Goal: Task Accomplishment & Management: Manage account settings

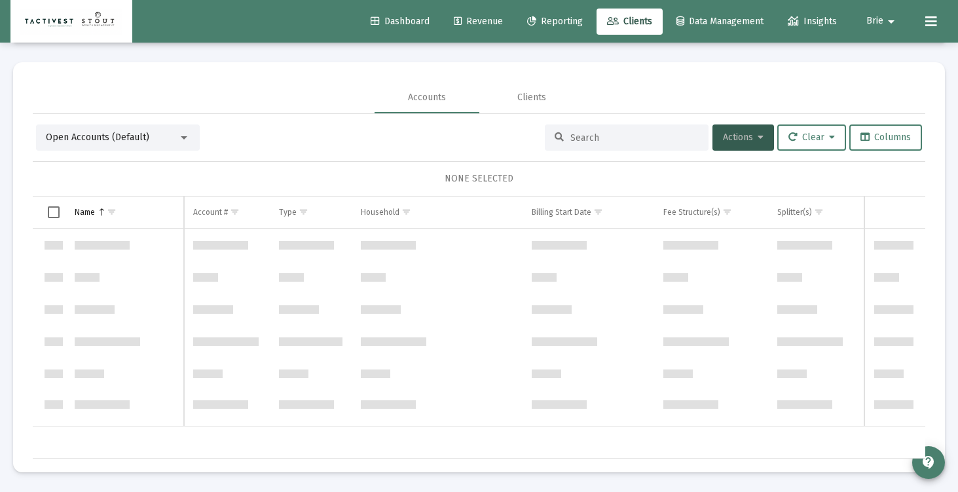
scroll to position [319, 0]
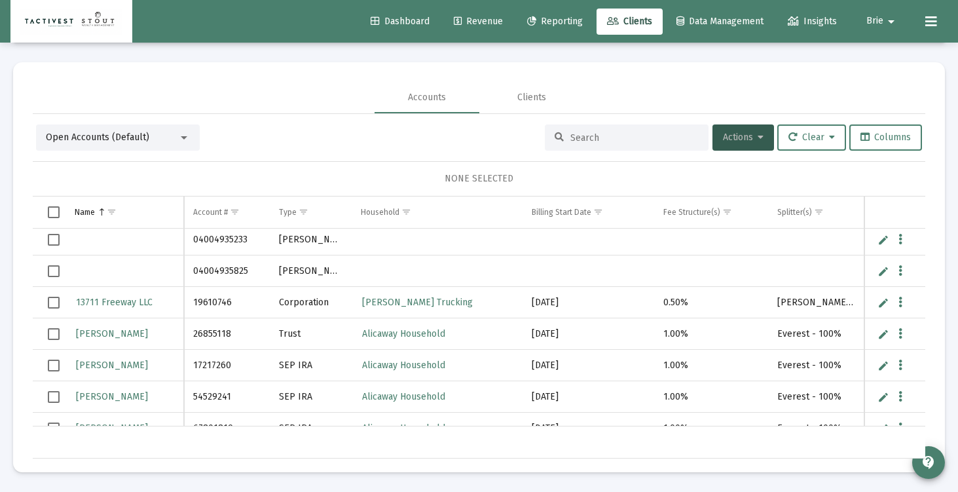
click at [873, 18] on span "Brie" at bounding box center [874, 21] width 17 height 11
click at [886, 52] on span "Settings" at bounding box center [899, 55] width 39 height 31
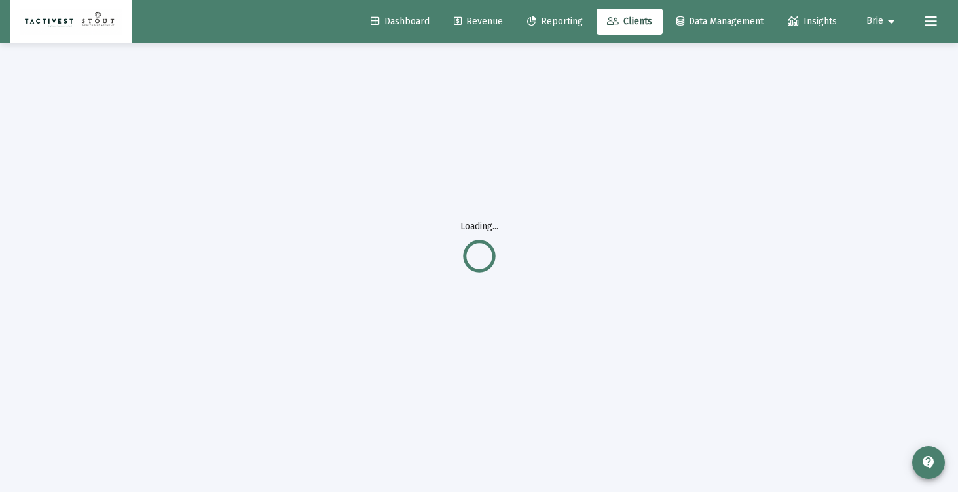
scroll to position [43, 0]
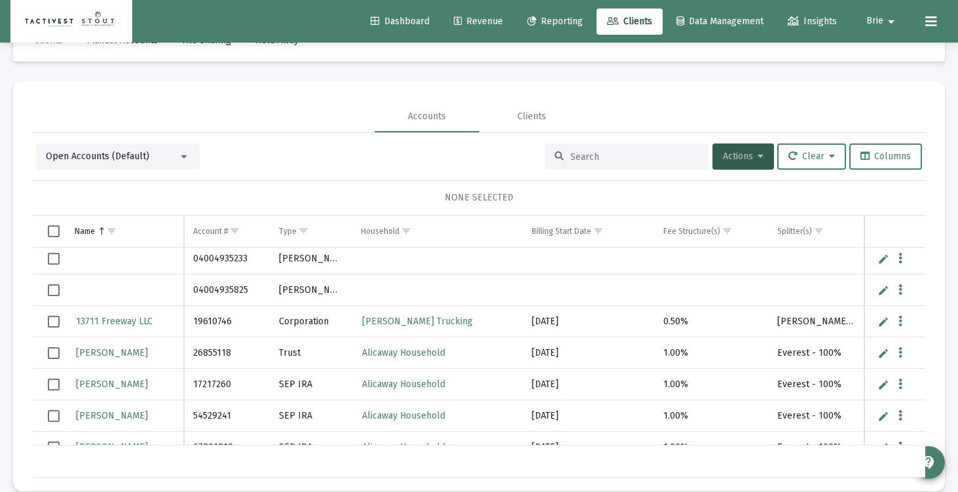
click at [865, 29] on button "Brie arrow_drop_down" at bounding box center [882, 21] width 64 height 26
click at [888, 58] on span "Settings" at bounding box center [899, 55] width 39 height 31
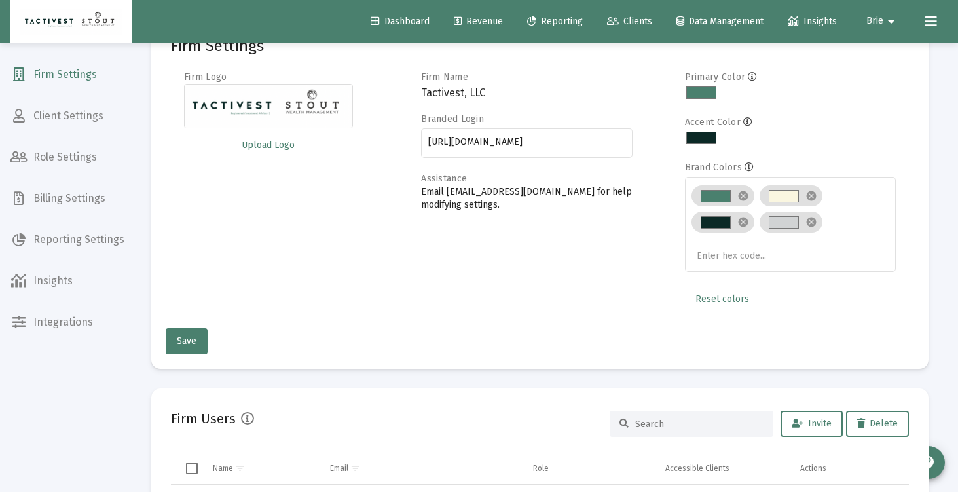
click at [69, 203] on span "Billing Settings" at bounding box center [67, 198] width 135 height 31
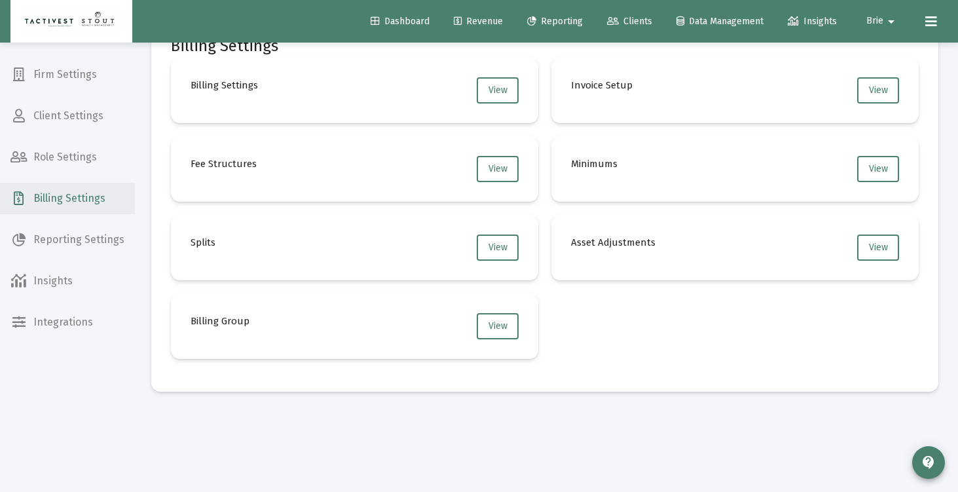
scroll to position [6, 0]
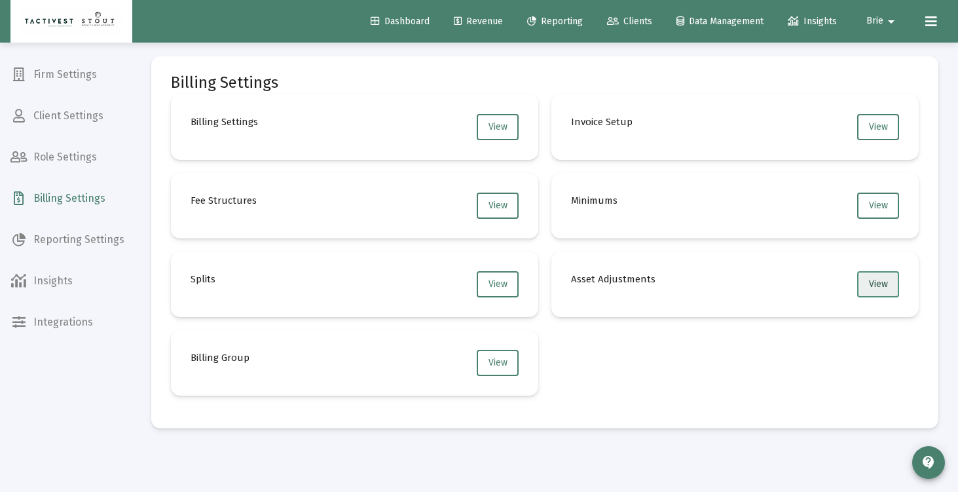
click at [882, 281] on span "View" at bounding box center [878, 283] width 19 height 11
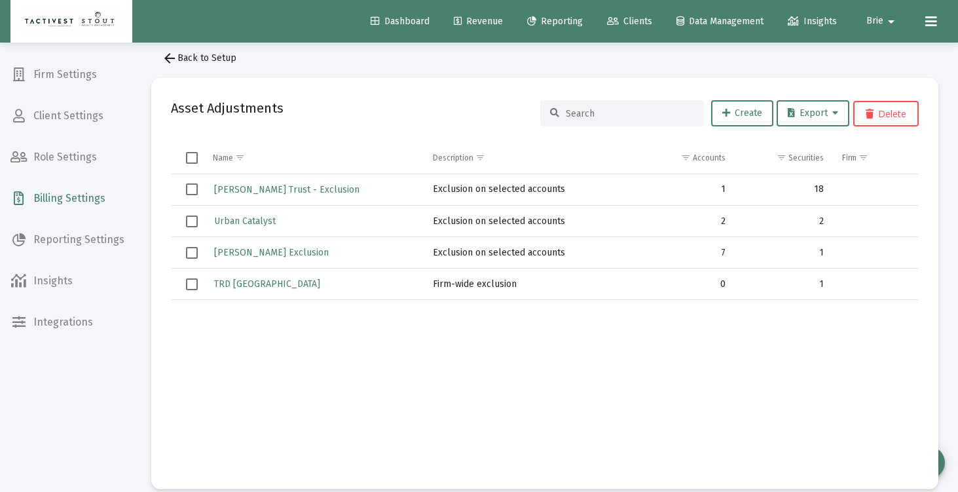
scroll to position [9, 0]
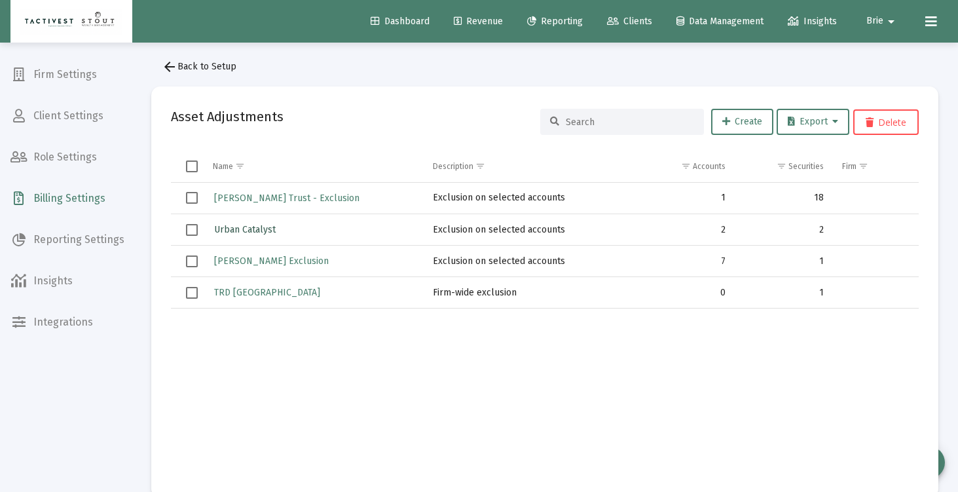
click at [260, 228] on span "Urban Catalyst" at bounding box center [245, 229] width 62 height 11
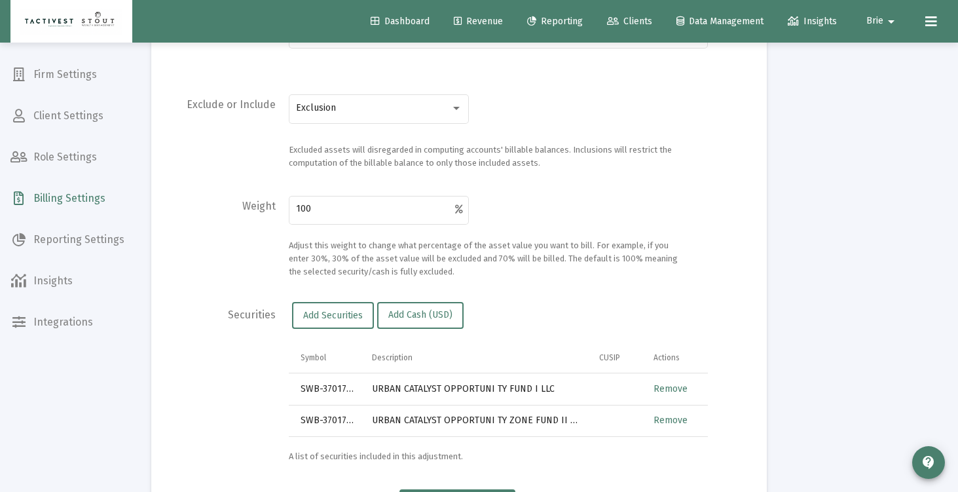
scroll to position [435, 0]
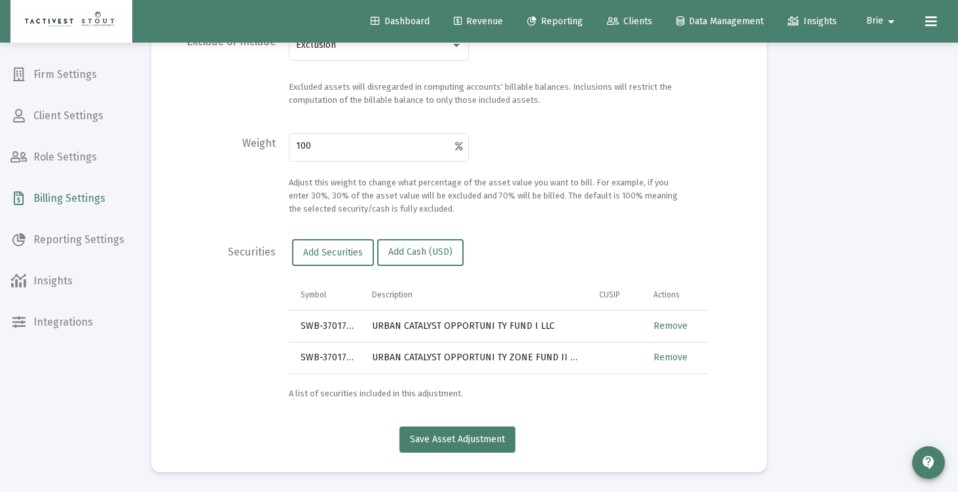
click at [324, 325] on td "SWB-3701766" at bounding box center [326, 325] width 74 height 31
click at [300, 324] on td "SWB-3701766" at bounding box center [326, 325] width 74 height 31
click at [305, 323] on td "SWB-3701766" at bounding box center [326, 325] width 74 height 31
click at [298, 324] on td "SWB-3701766" at bounding box center [326, 325] width 74 height 31
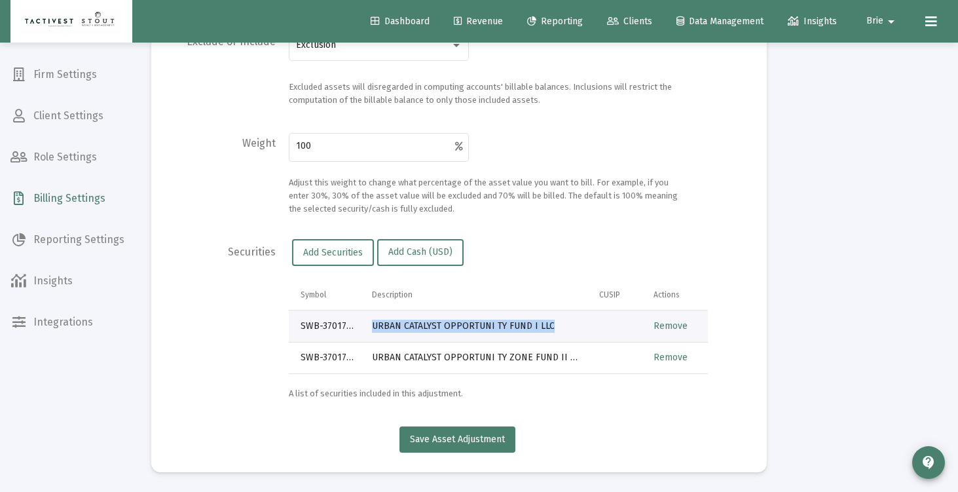
drag, startPoint x: 370, startPoint y: 325, endPoint x: 563, endPoint y: 325, distance: 192.4
click at [563, 325] on td "URBAN CATALYST OPPORTUNI TY FUND I LLC" at bounding box center [476, 325] width 227 height 31
copy td "URBAN CATALYST OPPORTUNI TY FUND I LLC"
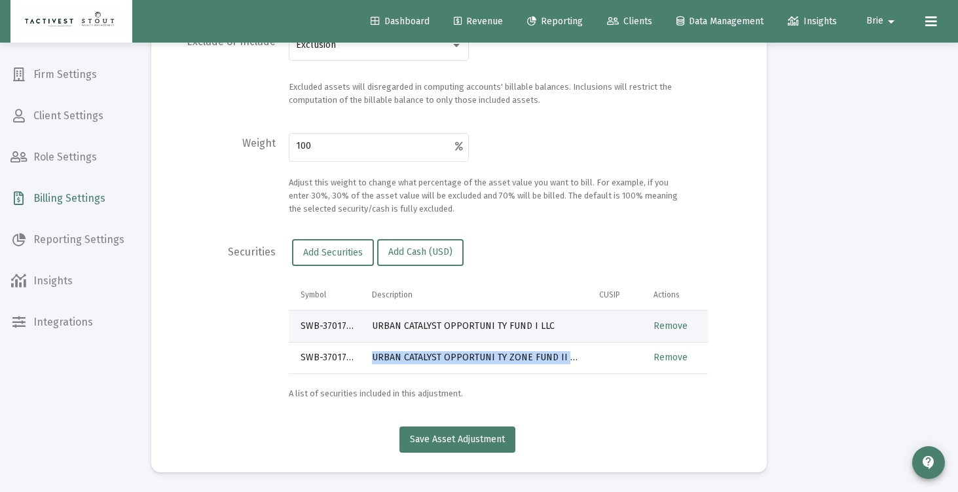
drag, startPoint x: 374, startPoint y: 358, endPoint x: 581, endPoint y: 359, distance: 207.5
click at [581, 359] on td "URBAN CATALYST OPPORTUNI TY ZONE FUND II LLC" at bounding box center [476, 357] width 227 height 31
copy td "URBAN CATALYST OPPORTUNI TY ZONE FUND II LLC"
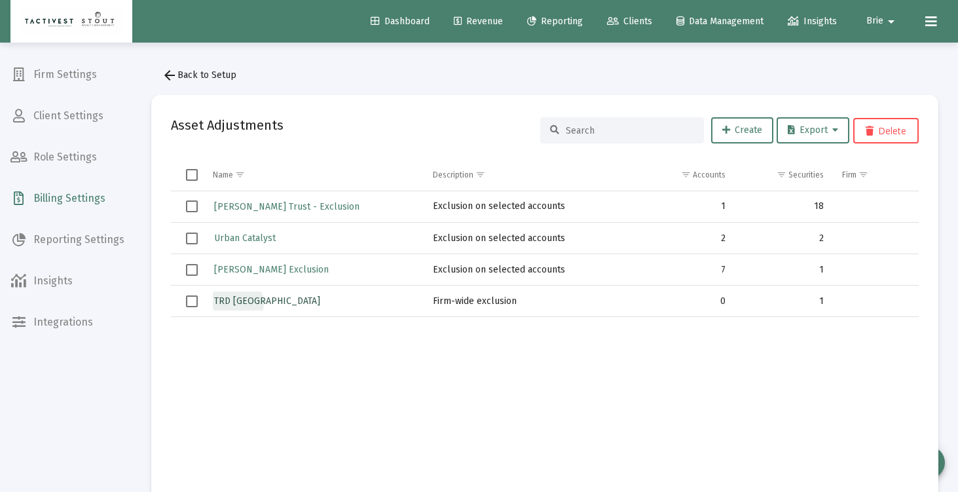
click at [236, 303] on span "TRD [GEOGRAPHIC_DATA]" at bounding box center [267, 300] width 106 height 11
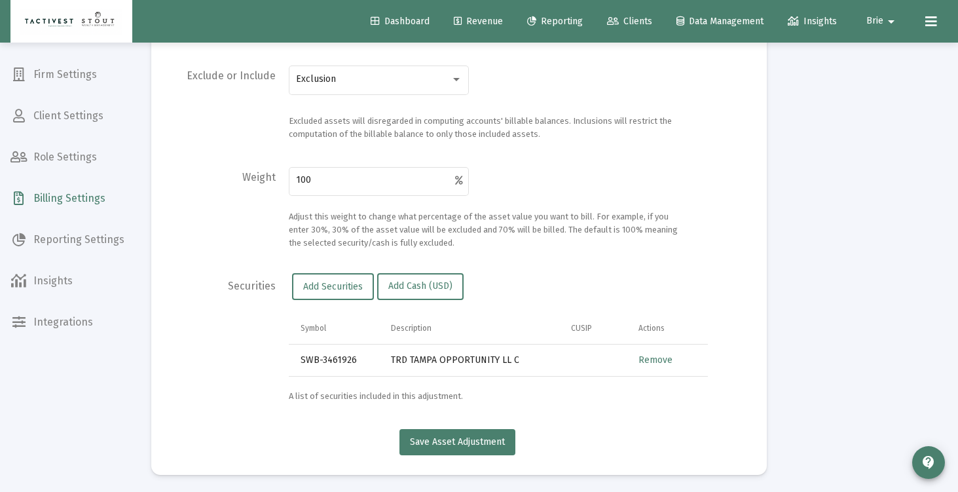
scroll to position [302, 0]
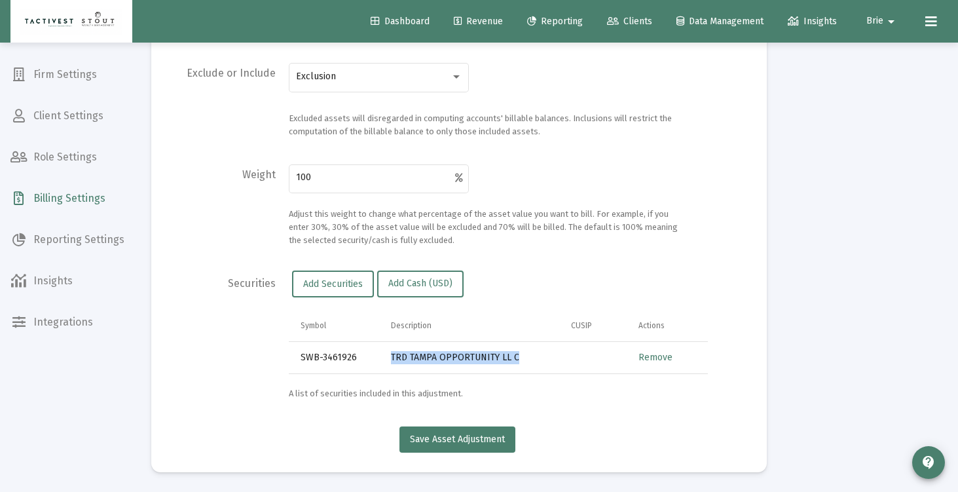
drag, startPoint x: 388, startPoint y: 355, endPoint x: 520, endPoint y: 359, distance: 131.6
click at [520, 359] on td "TRD TAMPA OPPORTUNITY LL C" at bounding box center [472, 357] width 180 height 31
copy td "TRD TAMPA OPPORTUNITY LL C"
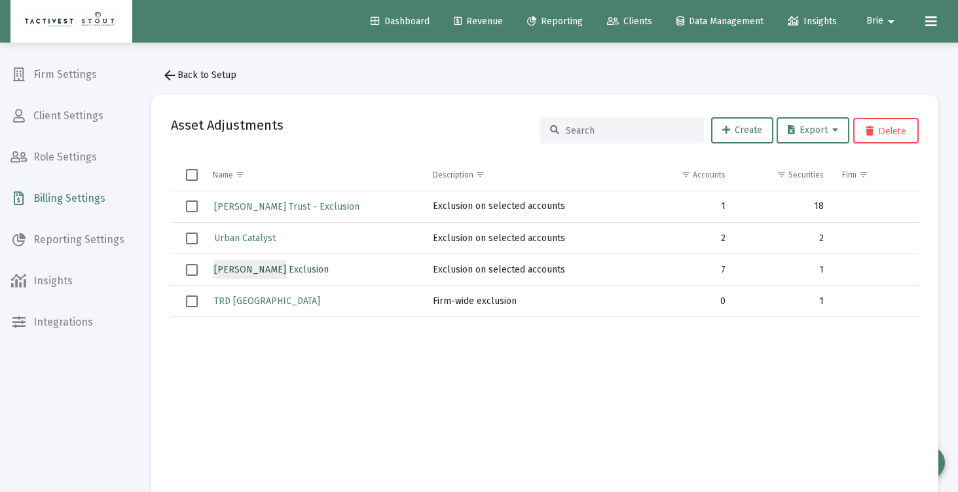
click at [226, 270] on span "[PERSON_NAME] Exclusion" at bounding box center [271, 269] width 115 height 11
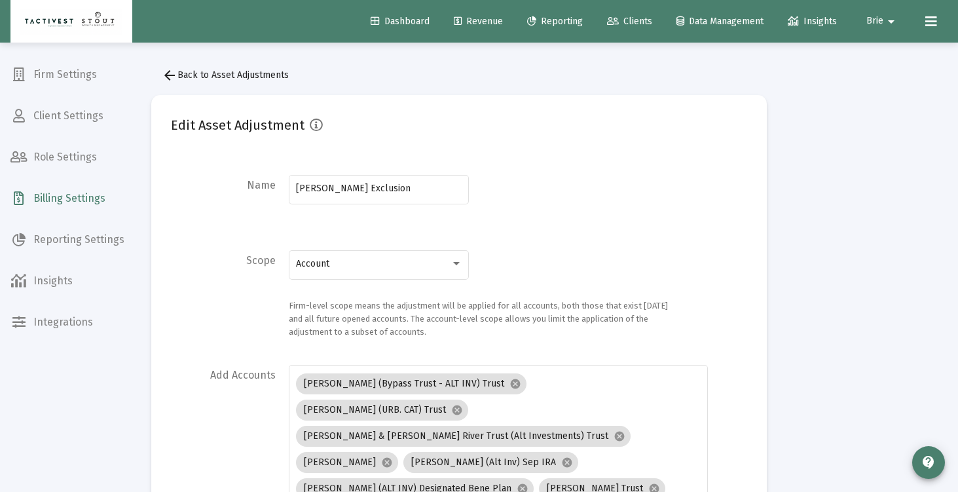
click at [196, 70] on span "arrow_back Back to Asset Adjustments" at bounding box center [225, 74] width 127 height 11
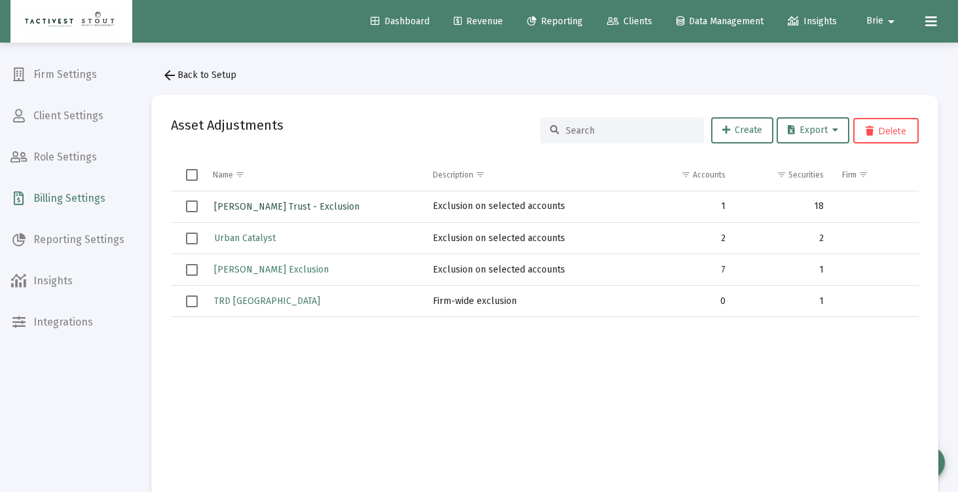
click at [293, 201] on span "[PERSON_NAME] Trust - Exclusion" at bounding box center [286, 206] width 145 height 11
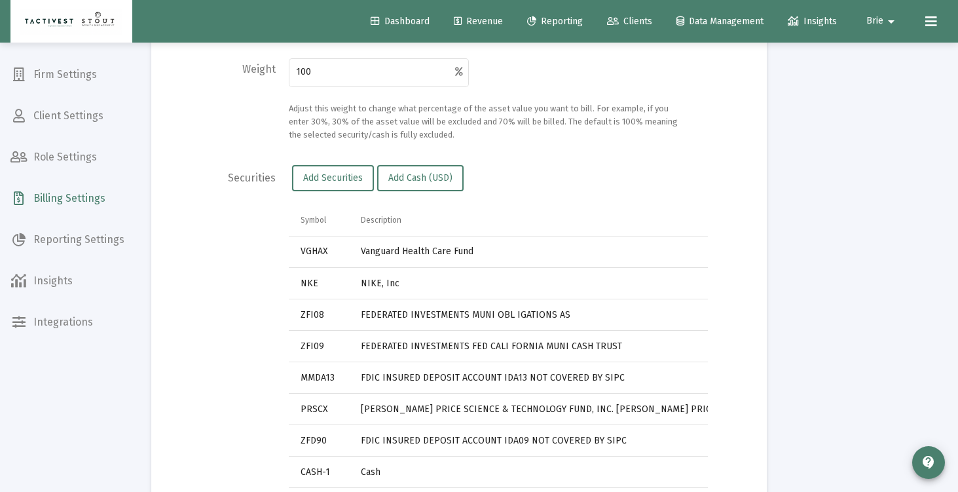
click at [315, 253] on td "VGHAX" at bounding box center [320, 251] width 63 height 31
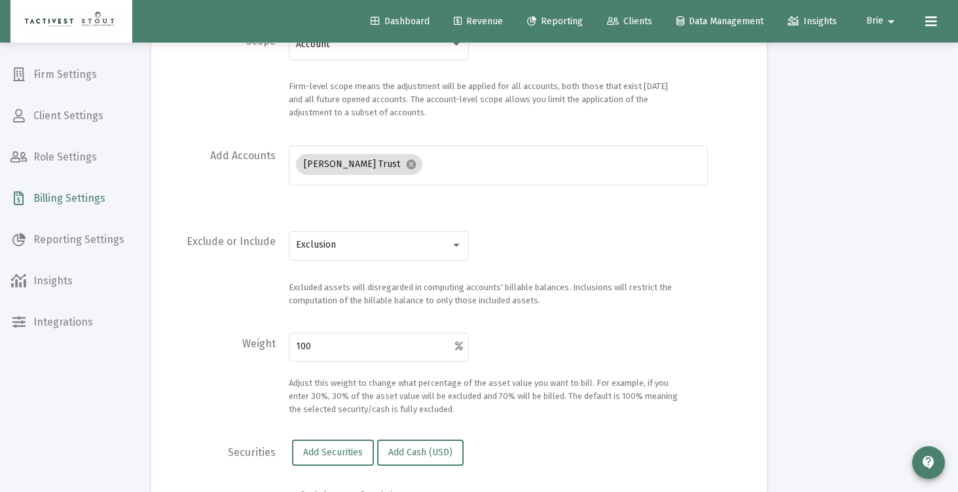
scroll to position [195, 0]
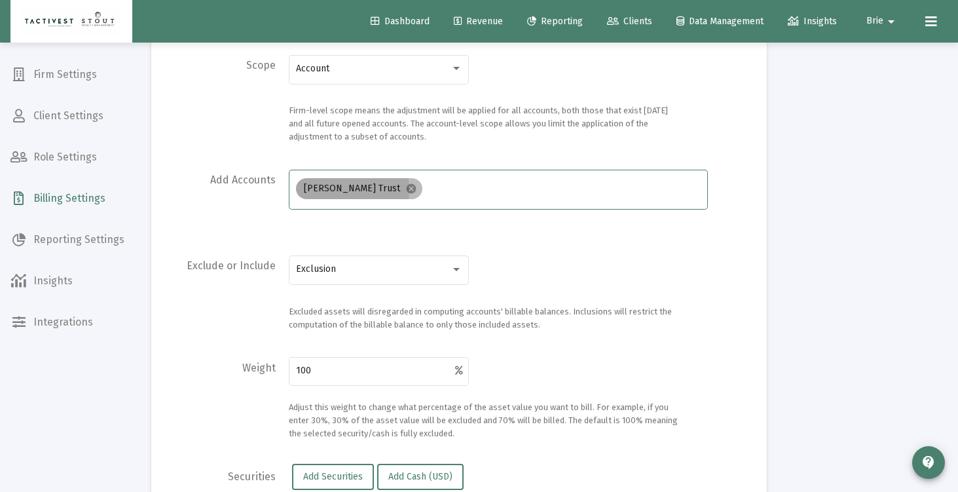
click at [322, 189] on mat-chip "[PERSON_NAME] cancel" at bounding box center [359, 188] width 126 height 21
click at [609, 29] on link "Clients" at bounding box center [629, 22] width 66 height 26
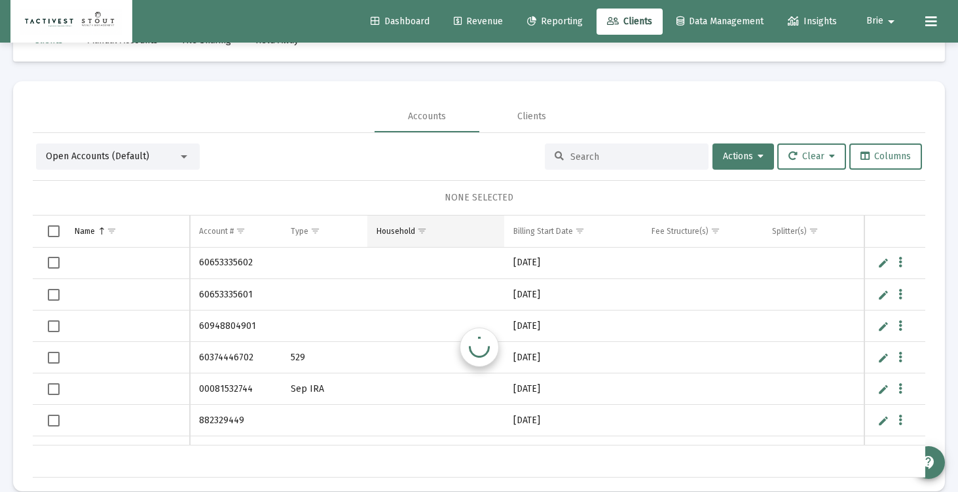
scroll to position [62, 0]
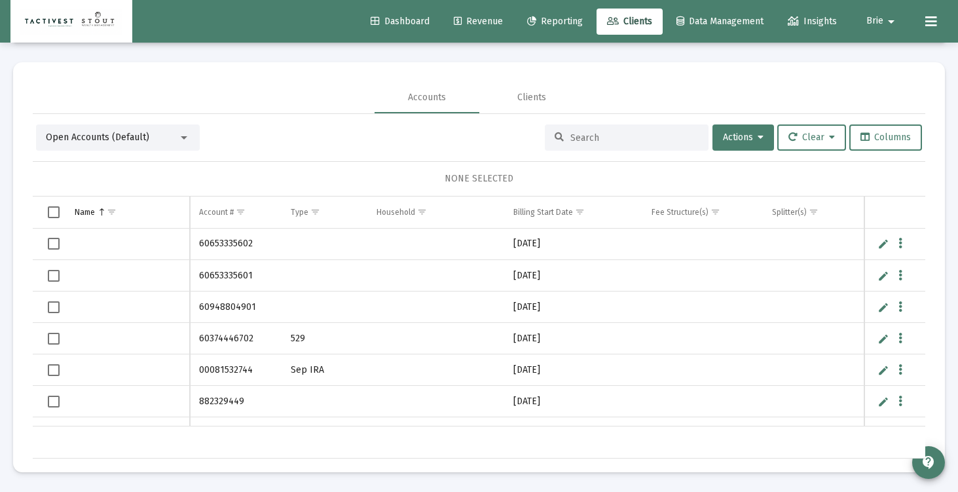
click at [582, 135] on input at bounding box center [634, 137] width 128 height 11
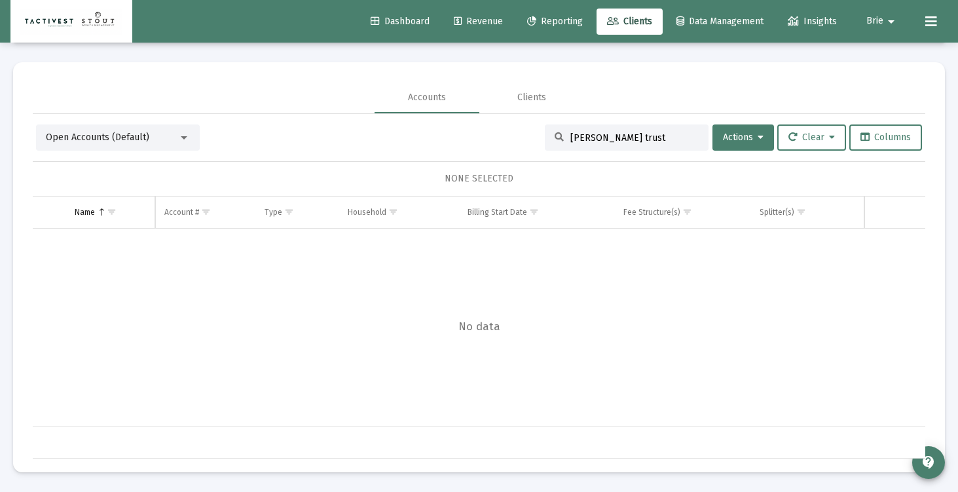
click at [598, 140] on input "[PERSON_NAME] trust" at bounding box center [634, 137] width 128 height 11
click at [596, 137] on input "[PERSON_NAME] trust" at bounding box center [634, 137] width 128 height 11
click at [608, 137] on input "[PERSON_NAME] trust" at bounding box center [634, 137] width 128 height 11
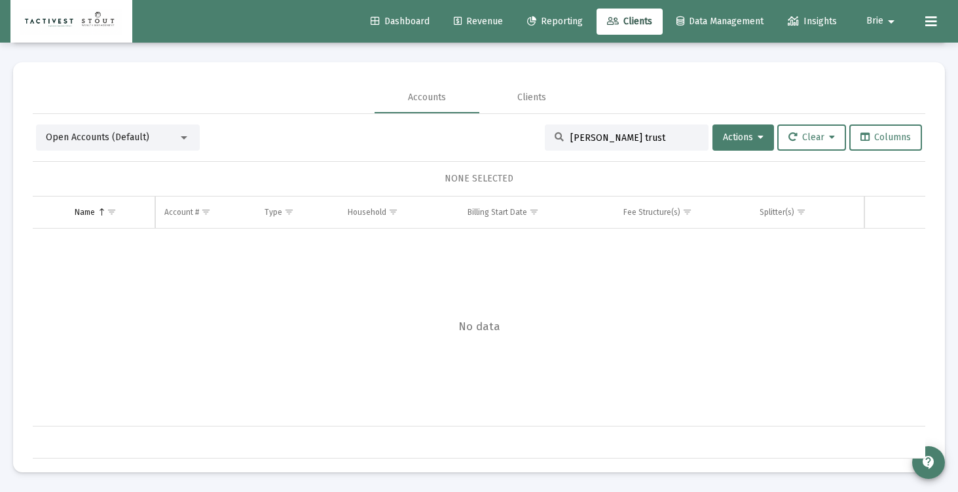
click at [608, 137] on input "[PERSON_NAME] trust" at bounding box center [634, 137] width 128 height 11
click at [608, 139] on input "toyooka trust" at bounding box center [634, 137] width 128 height 11
type input "toyooka"
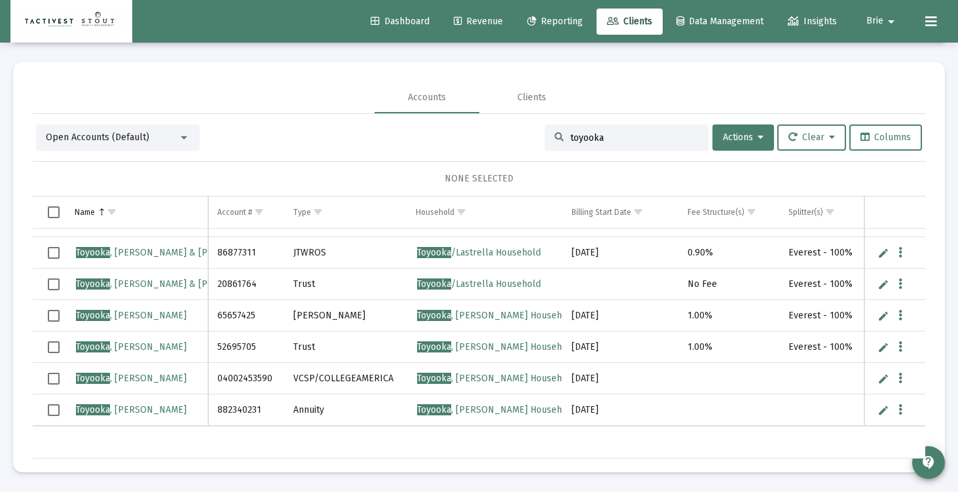
scroll to position [336, 0]
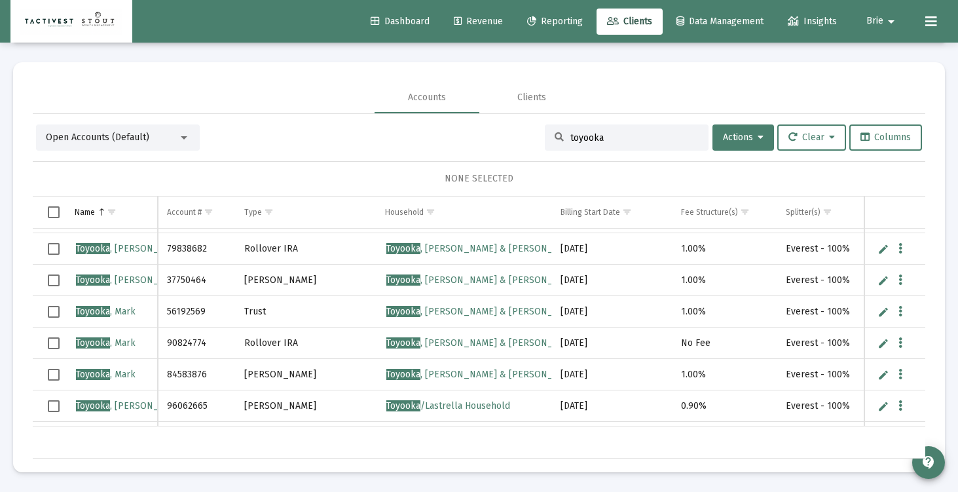
click at [194, 308] on td "56192569" at bounding box center [196, 311] width 77 height 31
copy td "56192569"
click at [867, 22] on span "Brie" at bounding box center [874, 21] width 17 height 11
click at [875, 54] on link "Settings" at bounding box center [890, 55] width 78 height 31
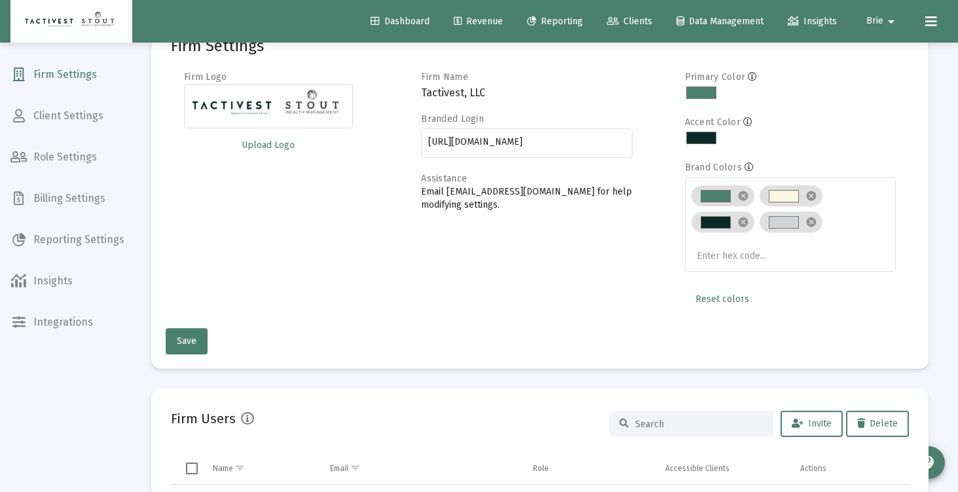
click at [83, 194] on span "Billing Settings" at bounding box center [67, 198] width 135 height 31
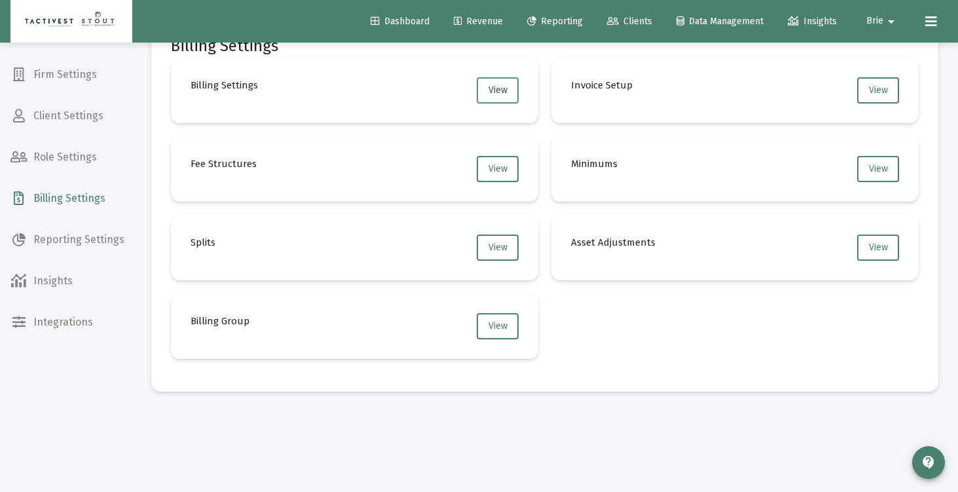
click at [494, 90] on span "View" at bounding box center [497, 89] width 19 height 11
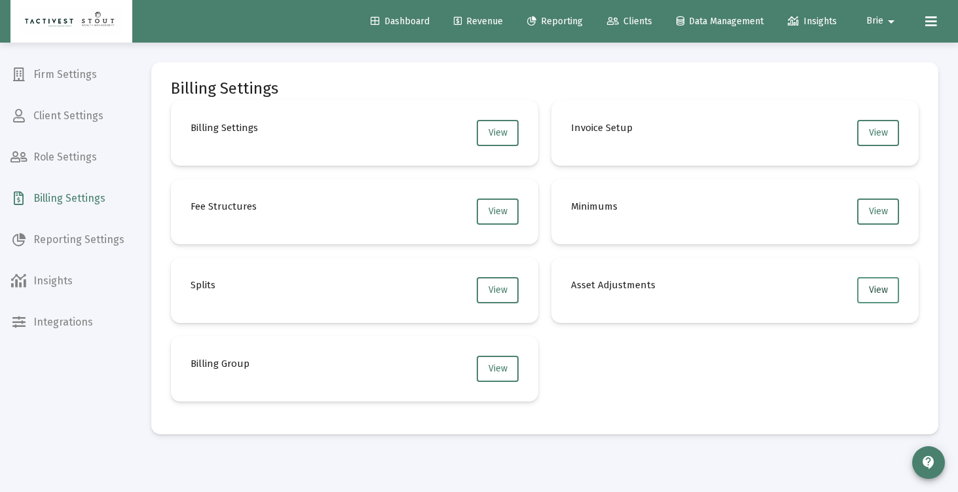
click at [881, 289] on span "View" at bounding box center [878, 289] width 19 height 11
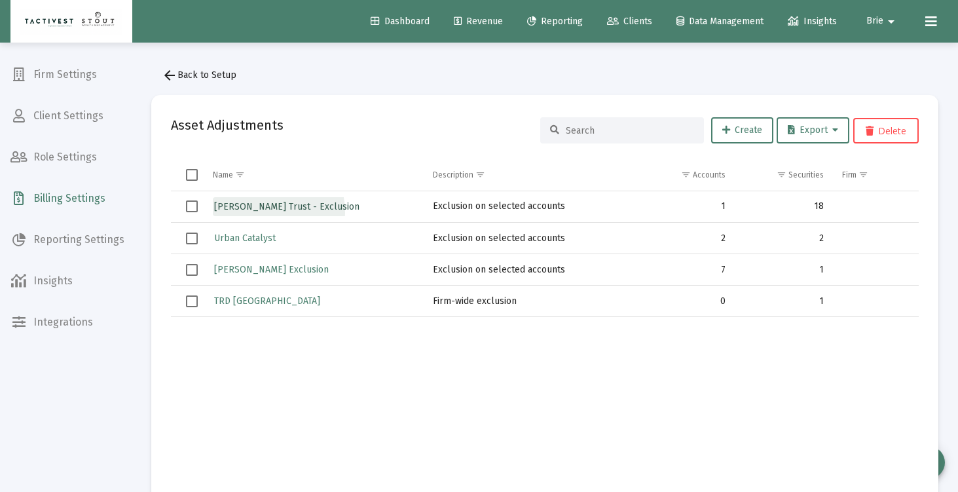
click at [248, 213] on link "[PERSON_NAME] Trust - Exclusion" at bounding box center [287, 206] width 148 height 19
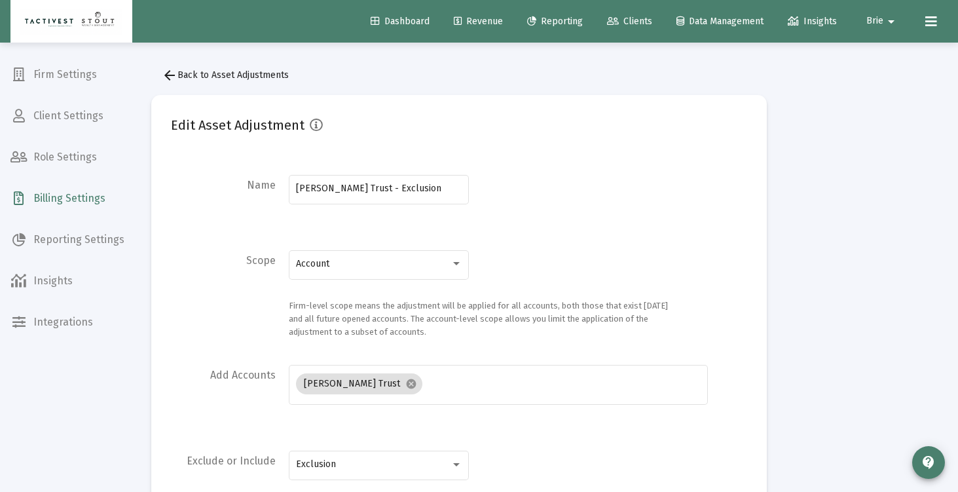
click at [223, 80] on span "arrow_back Back to Asset Adjustments" at bounding box center [225, 74] width 127 height 11
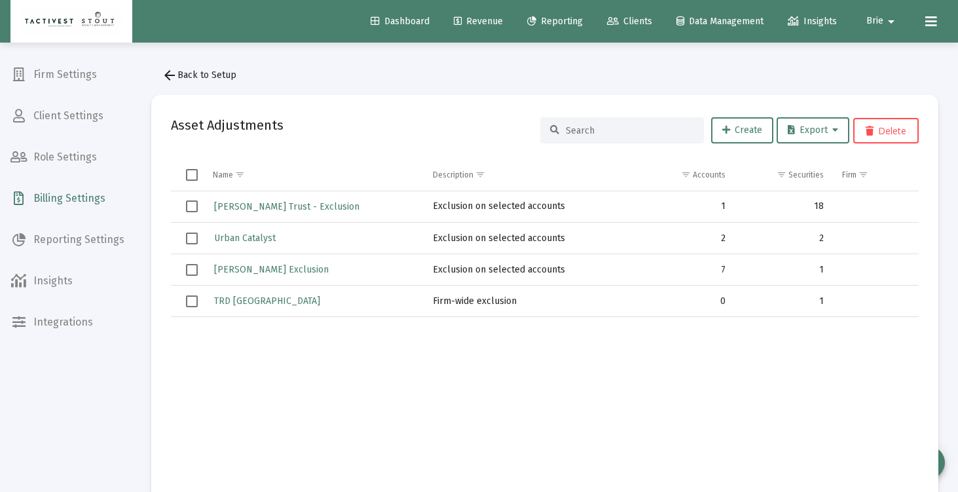
scroll to position [20, 0]
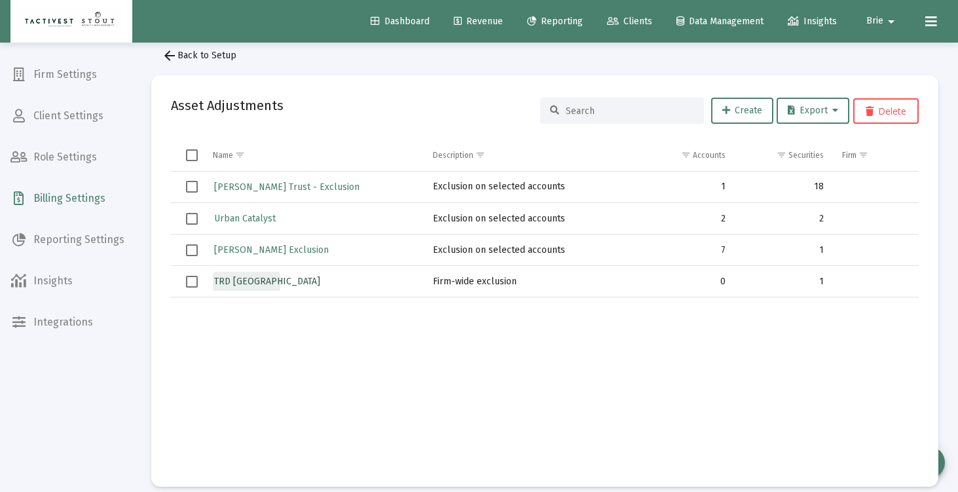
click at [246, 281] on span "TRD [GEOGRAPHIC_DATA]" at bounding box center [267, 281] width 106 height 11
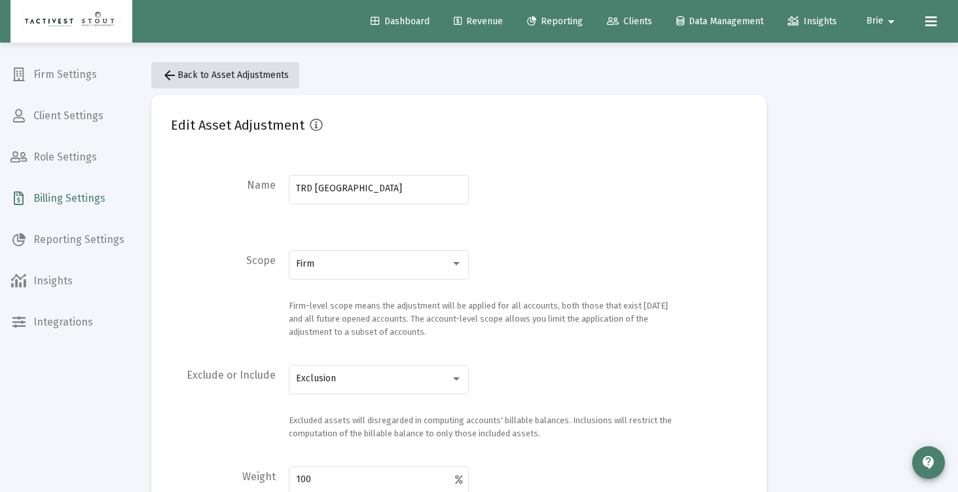
click at [192, 74] on span "arrow_back Back to Asset Adjustments" at bounding box center [225, 74] width 127 height 11
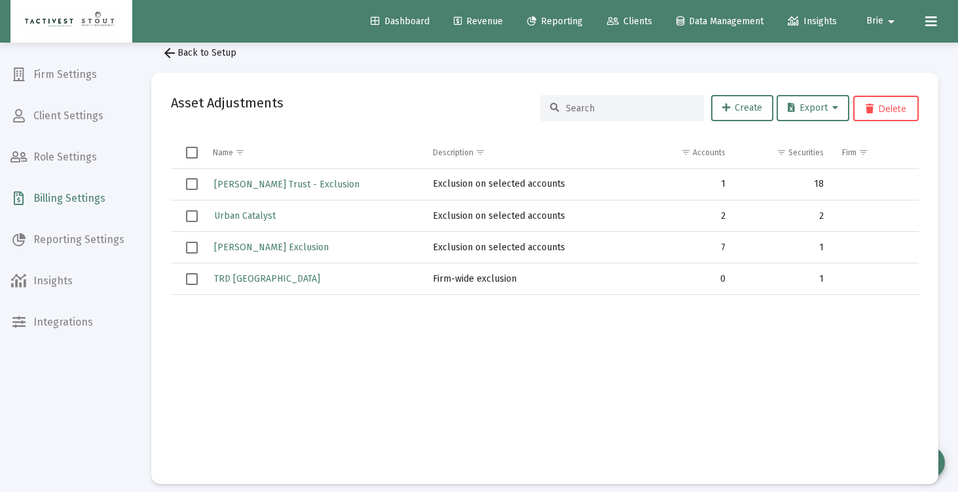
scroll to position [24, 0]
click at [235, 249] on span "[PERSON_NAME] Exclusion" at bounding box center [271, 245] width 115 height 11
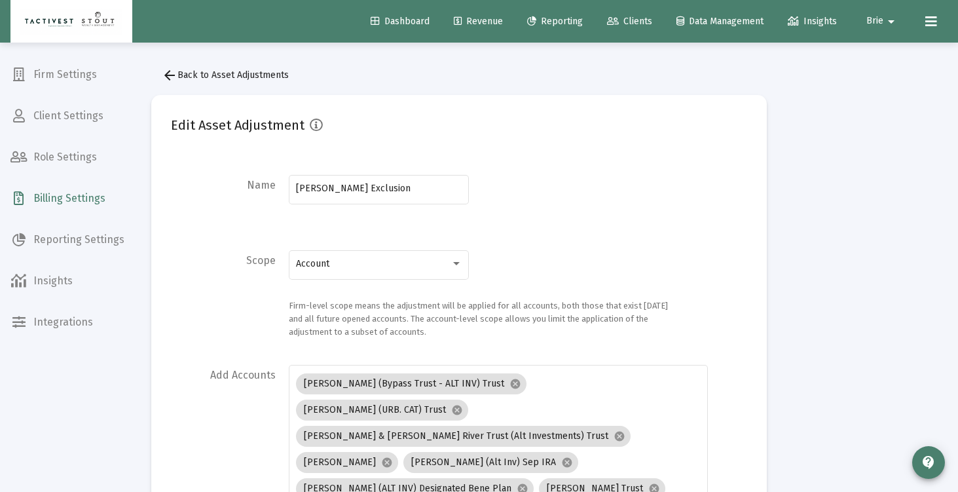
click at [171, 75] on mat-icon "arrow_back" at bounding box center [170, 75] width 16 height 16
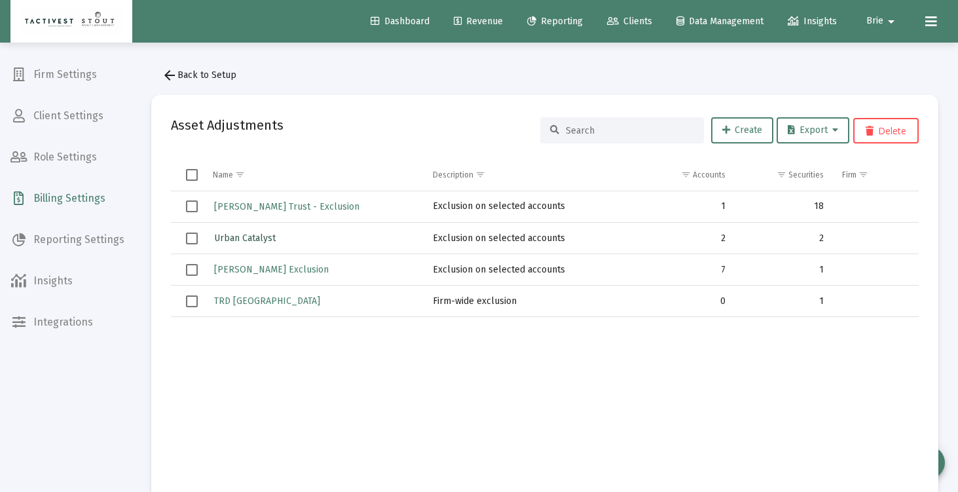
click at [260, 234] on span "Urban Catalyst" at bounding box center [245, 237] width 62 height 11
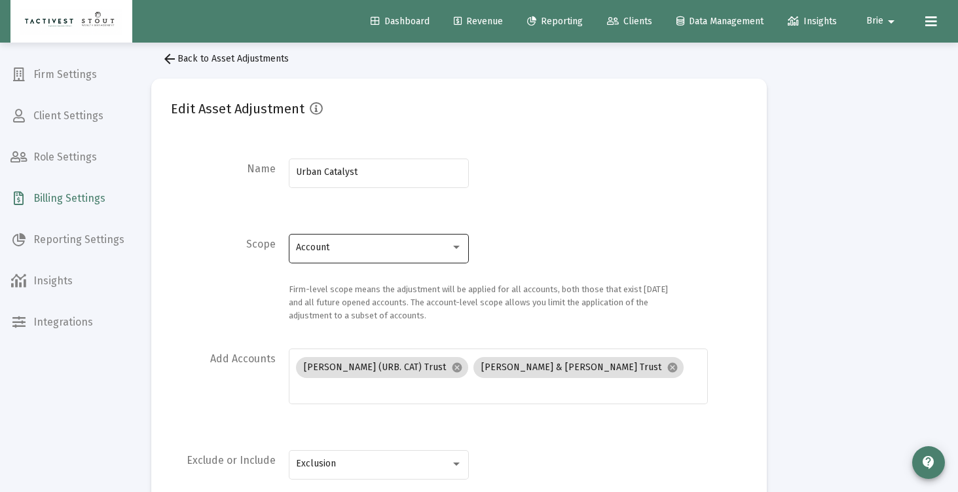
scroll to position [12, 0]
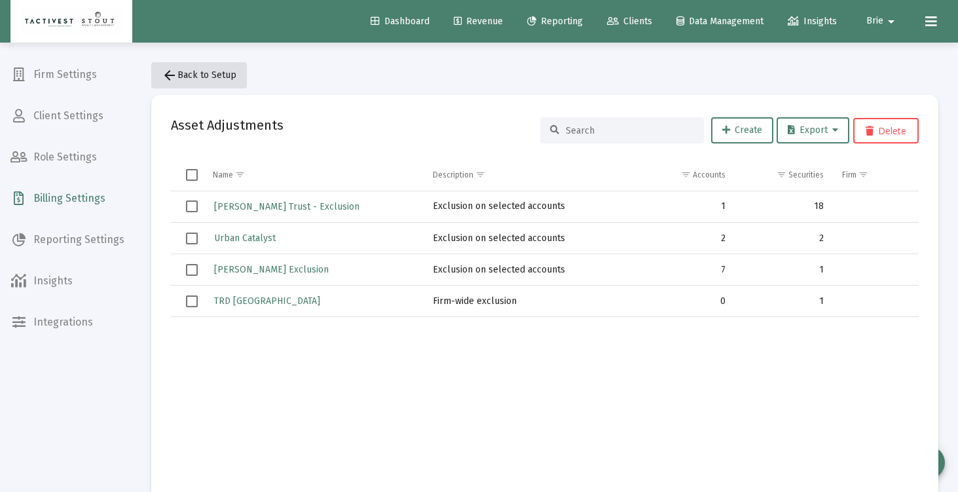
click at [213, 79] on span "arrow_back Back to Setup" at bounding box center [199, 74] width 75 height 11
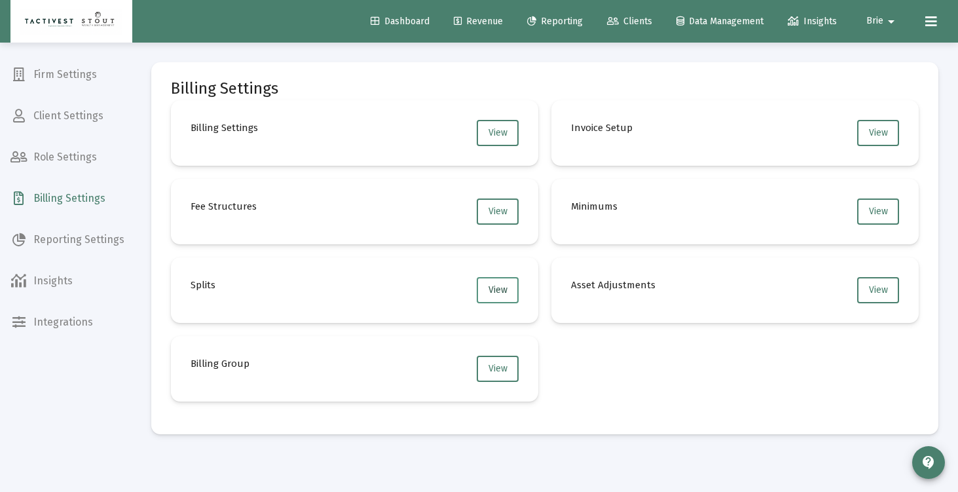
click at [495, 279] on button "View" at bounding box center [497, 290] width 42 height 26
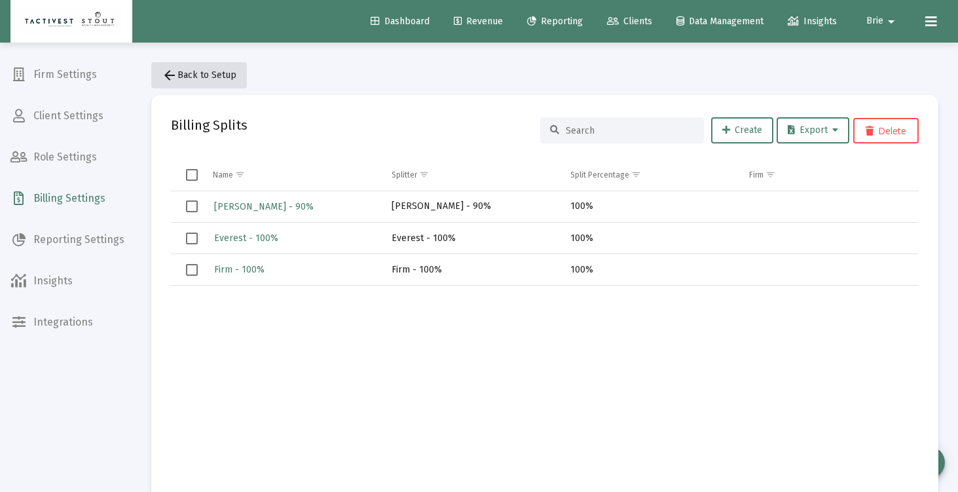
click at [172, 77] on mat-icon "arrow_back" at bounding box center [170, 75] width 16 height 16
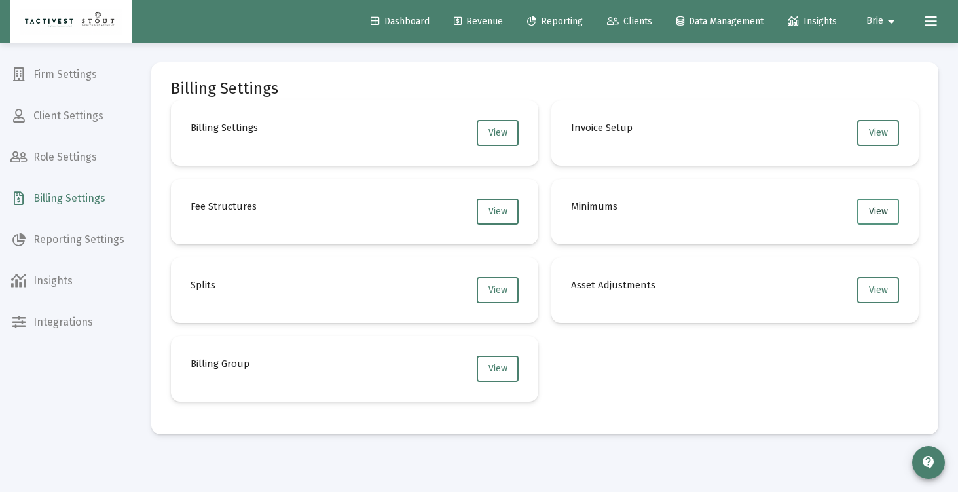
click at [863, 220] on button "View" at bounding box center [878, 211] width 42 height 26
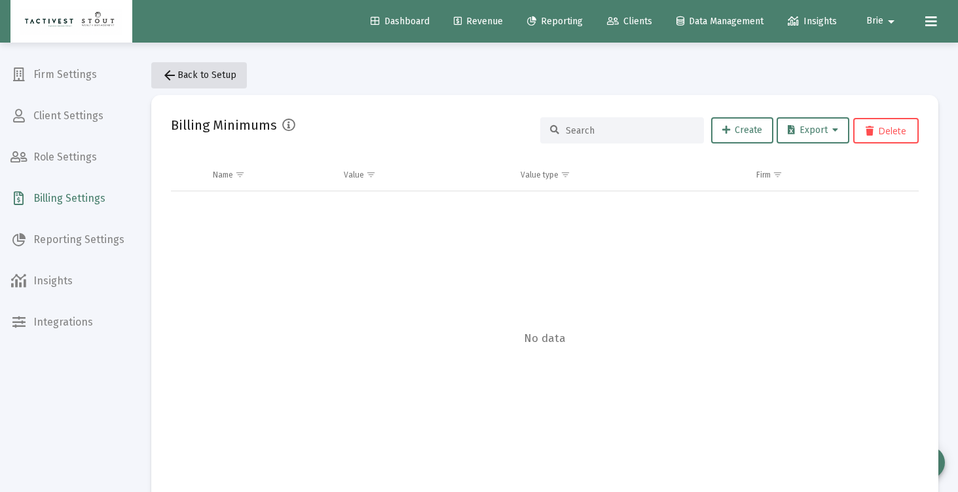
click at [221, 71] on span "arrow_back Back to Setup" at bounding box center [199, 74] width 75 height 11
